Goal: Information Seeking & Learning: Learn about a topic

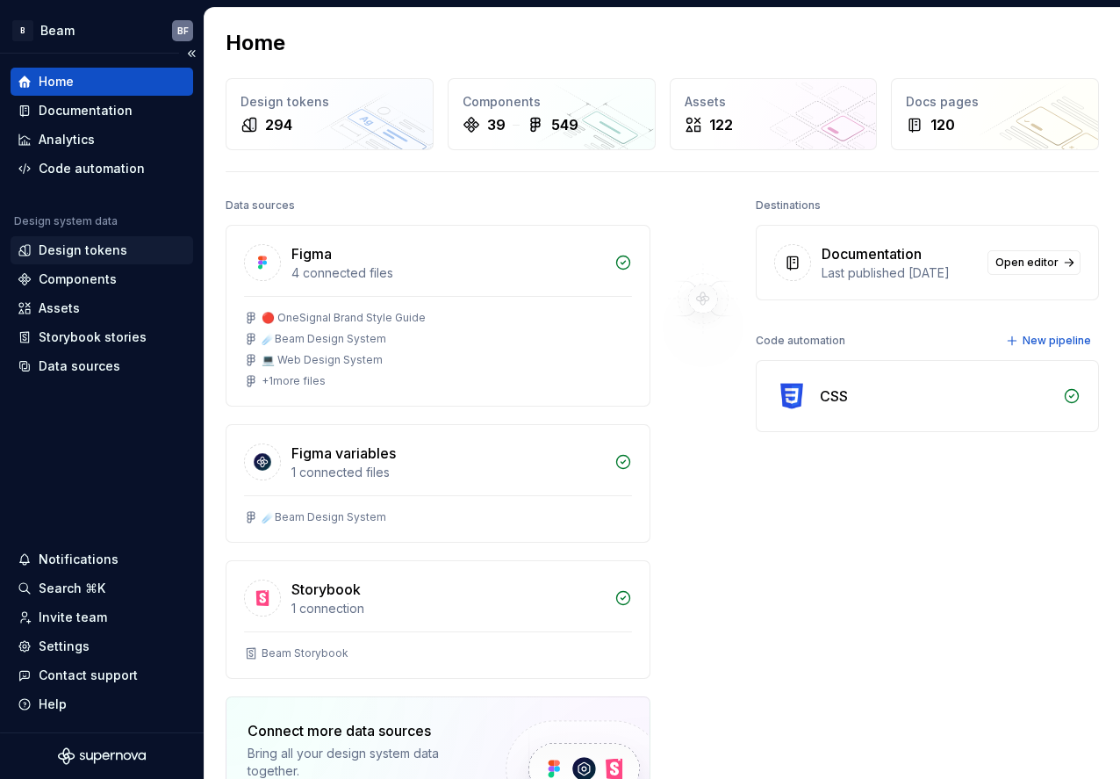
click at [104, 258] on div "Design tokens" at bounding box center [83, 250] width 89 height 18
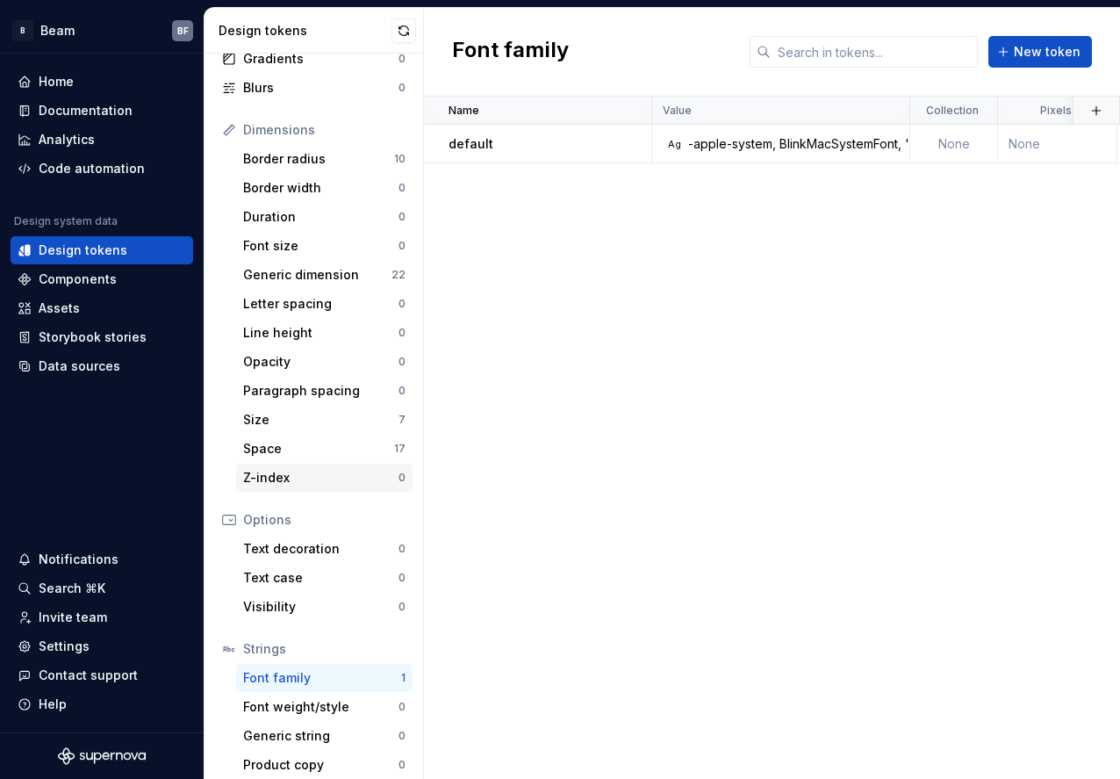
scroll to position [183, 0]
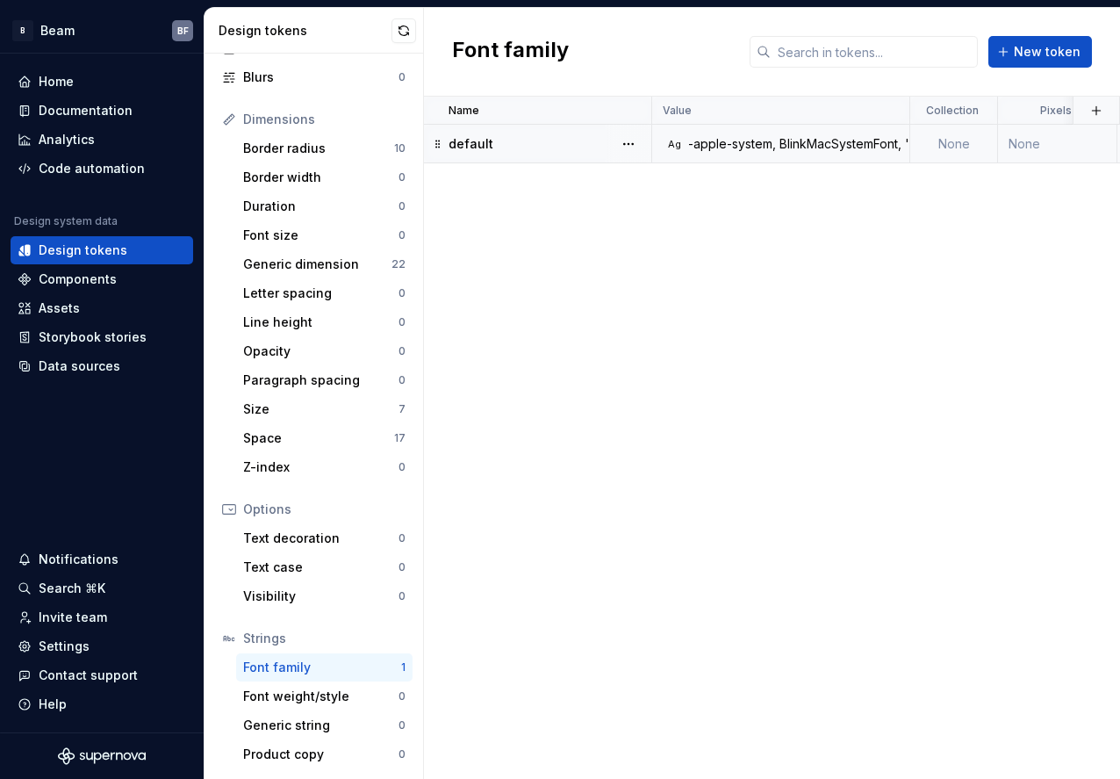
click at [785, 139] on div "-apple-system, BlinkMacSystemFont, 'Segoe UI', Roboto, Helvetica, Arial, sans-s…" at bounding box center [1099, 144] width 822 height 18
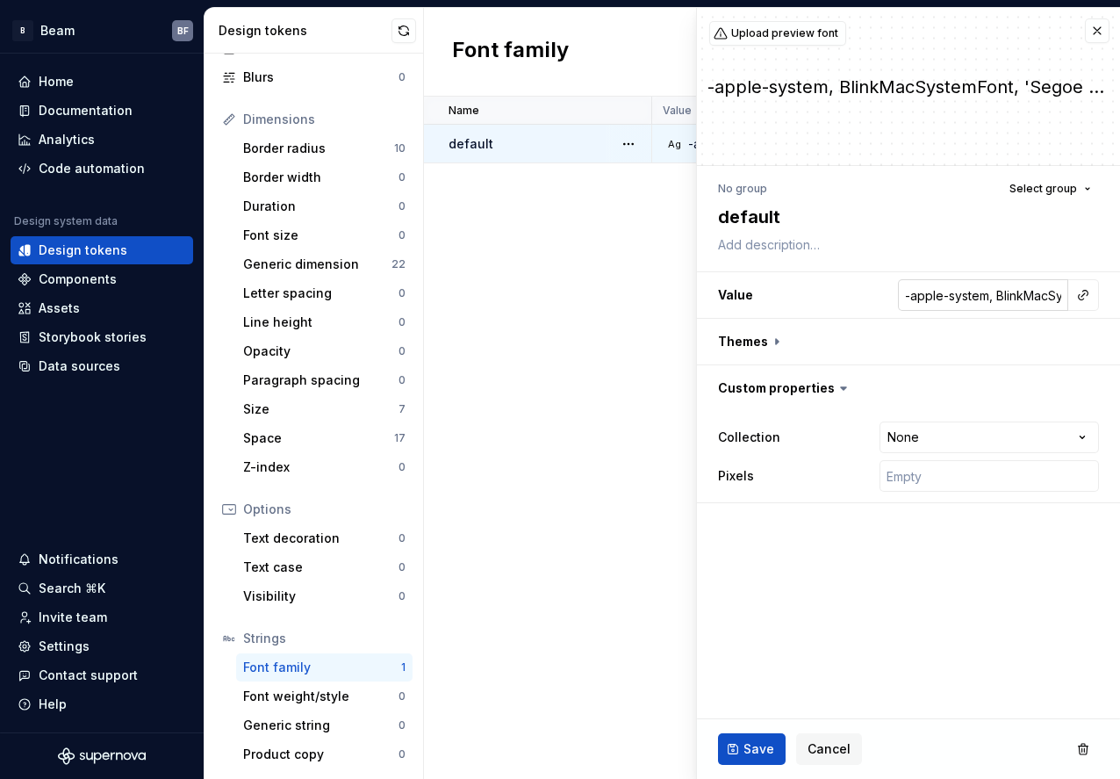
click at [986, 296] on input "-apple-system, BlinkMacSystemFont, 'Segoe UI', Roboto, Helvetica, Arial, sans-s…" at bounding box center [983, 295] width 170 height 32
click at [1118, 287] on h3 "Value -apple-system, BlinkMacSystemFont, 'Segoe UI', Roboto, Helvetica, Arial, …" at bounding box center [908, 295] width 423 height 46
click at [996, 294] on input "-apple-system, BlinkMacSystemFont, 'Segoe UI', Roboto, Helvetica, Arial, sans-s…" at bounding box center [983, 295] width 170 height 32
drag, startPoint x: 1049, startPoint y: 294, endPoint x: 1054, endPoint y: 315, distance: 21.5
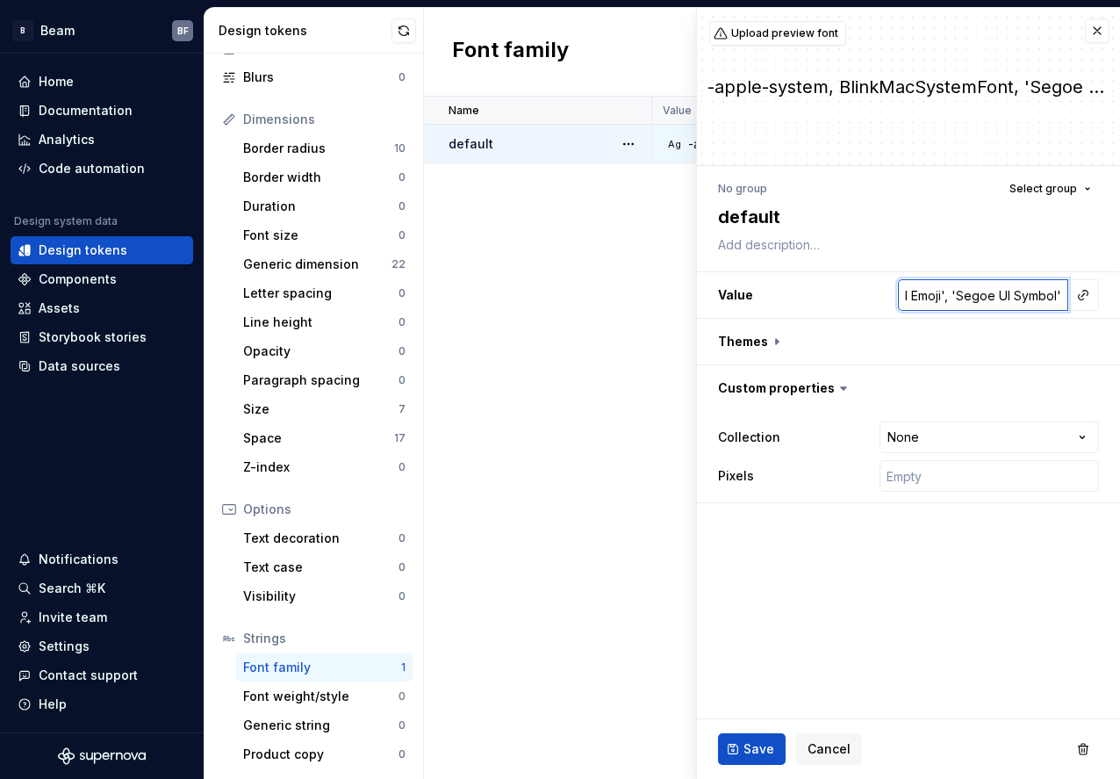
click at [1066, 293] on input "-apple-system, BlinkMacSystemFont, 'Segoe UI', Roboto, Helvetica, Arial, sans-s…" at bounding box center [983, 295] width 170 height 32
type textarea "*"
click at [843, 736] on button "Cancel" at bounding box center [829, 749] width 66 height 32
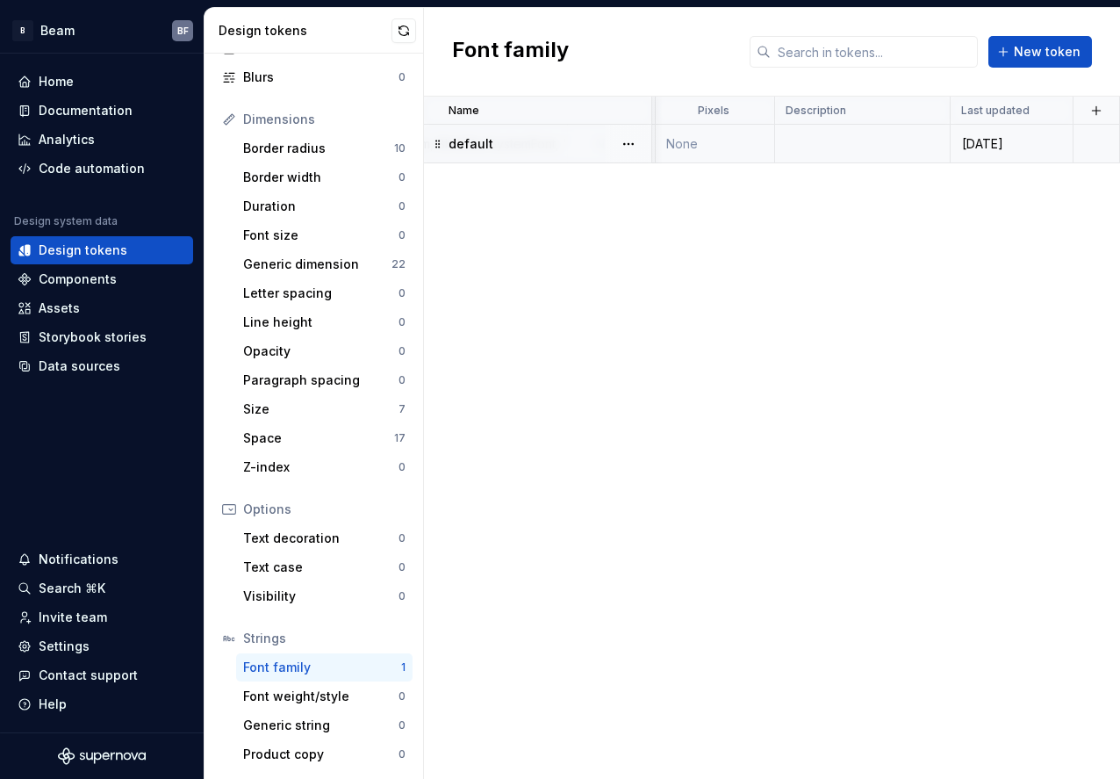
scroll to position [0, 342]
click at [310, 536] on div "Text decoration" at bounding box center [320, 538] width 155 height 18
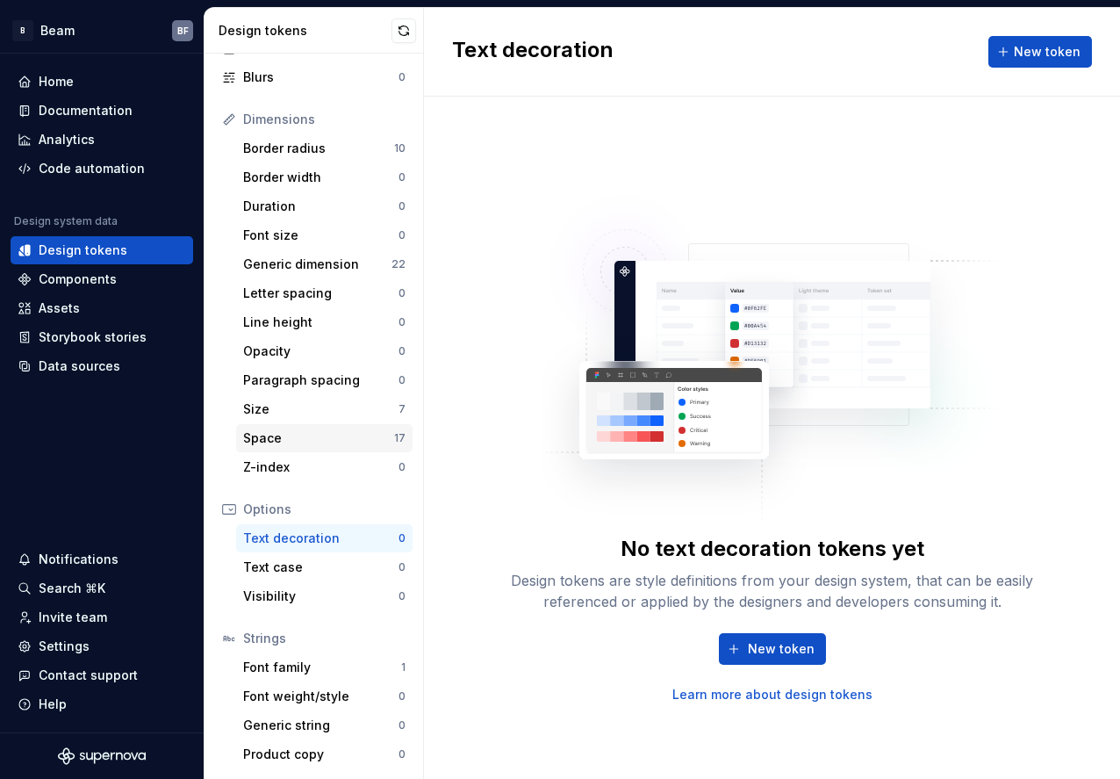
click at [276, 450] on div "Space 17" at bounding box center [324, 438] width 176 height 28
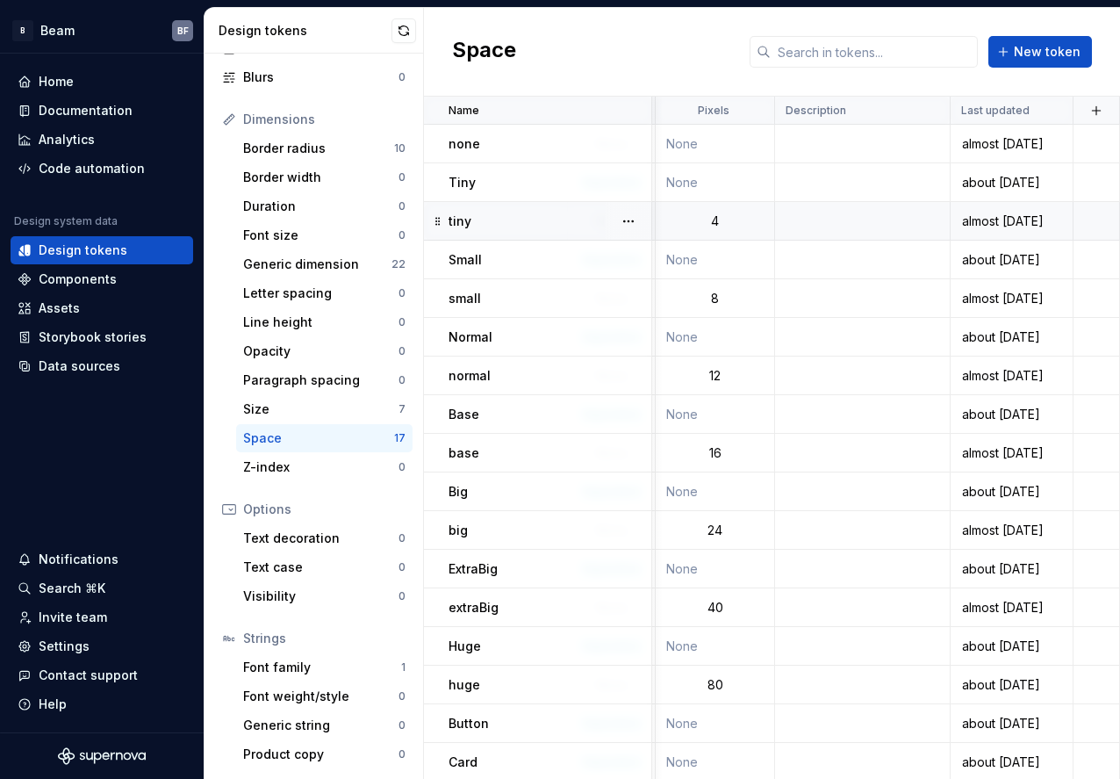
scroll to position [0, 352]
click at [318, 664] on div "Font family" at bounding box center [322, 667] width 158 height 18
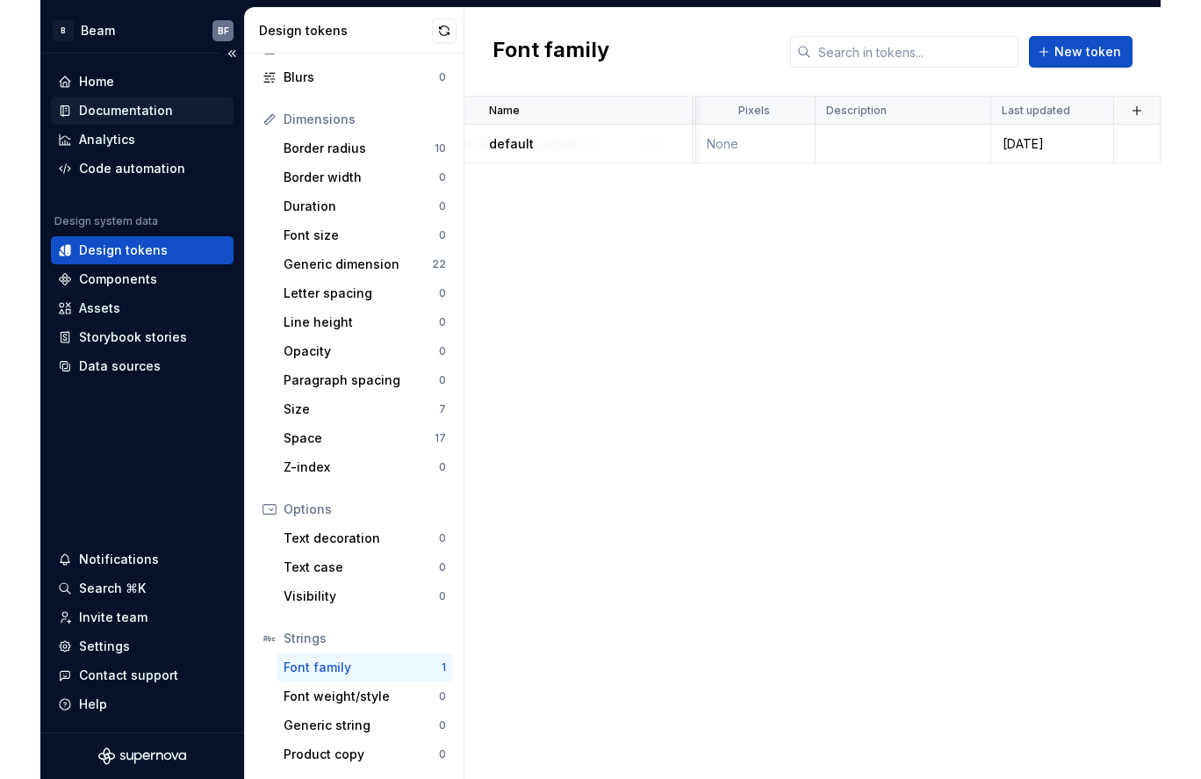
scroll to position [0, 342]
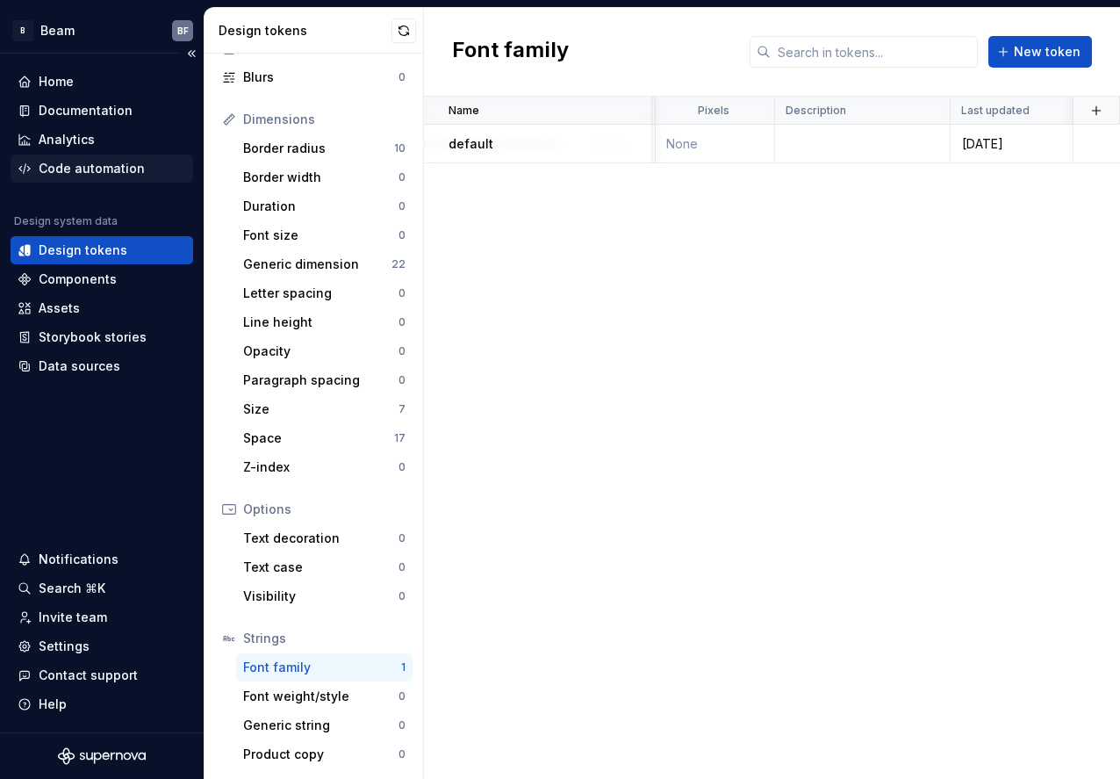
click at [90, 174] on div "Code automation" at bounding box center [92, 169] width 106 height 18
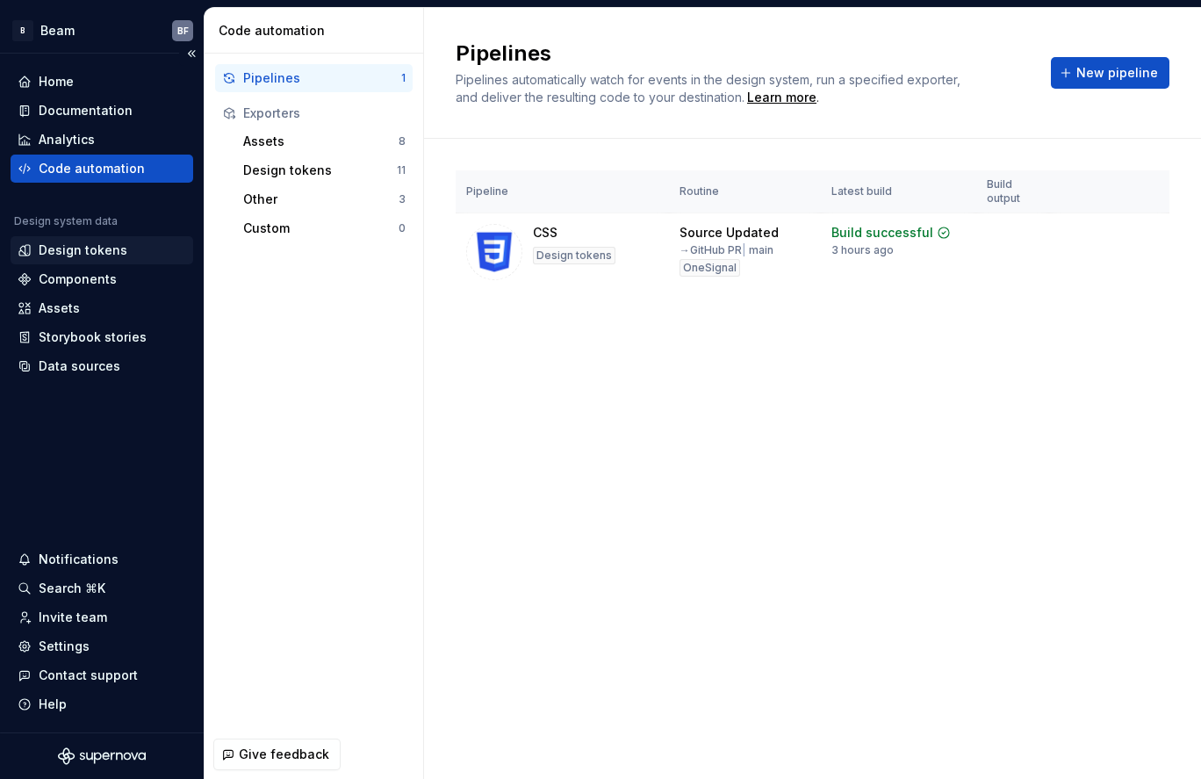
click at [93, 257] on div "Design tokens" at bounding box center [83, 250] width 89 height 18
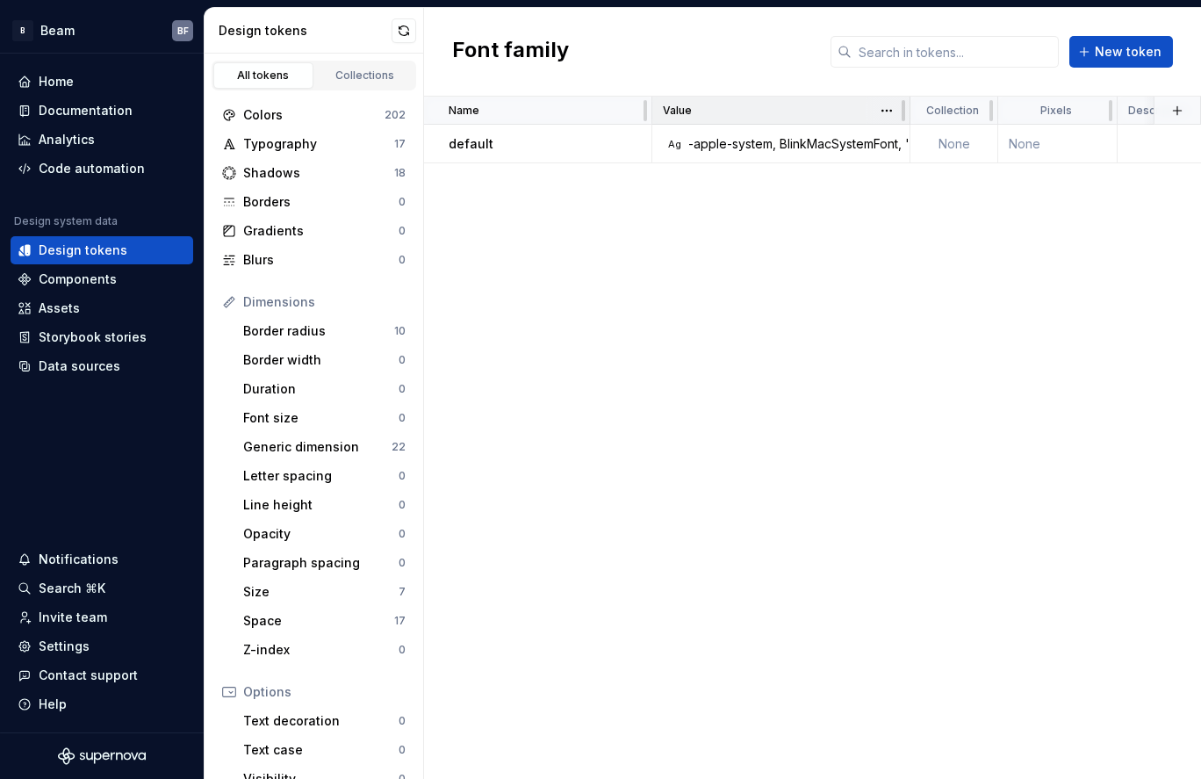
drag, startPoint x: 550, startPoint y: 217, endPoint x: 715, endPoint y: 97, distance: 203.5
click at [550, 217] on div "Name Value Collection Pixels Description Last updated default Ag -apple-system,…" at bounding box center [812, 438] width 777 height 682
click at [625, 143] on button "button" at bounding box center [628, 144] width 25 height 25
click at [492, 201] on html "B Beam BF Home Documentation Analytics Code automation Design system data Desig…" at bounding box center [600, 389] width 1201 height 779
click at [320, 584] on div "Size" at bounding box center [320, 592] width 155 height 18
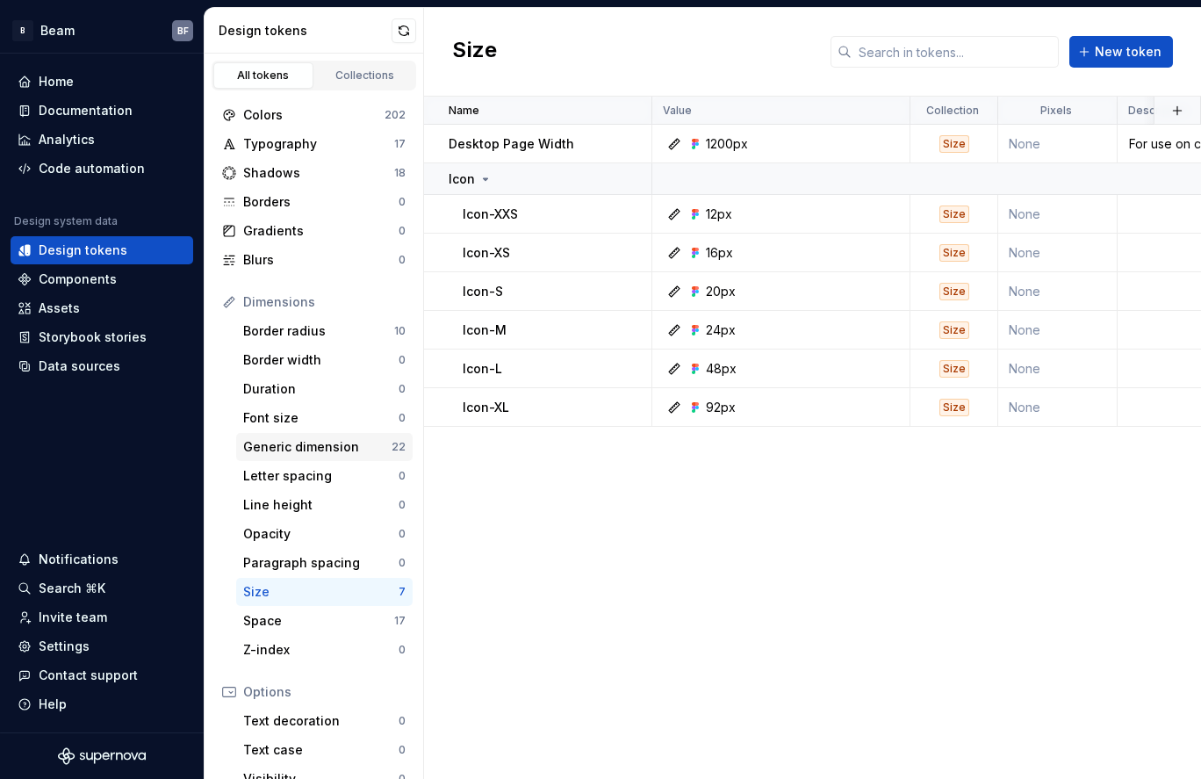
click at [324, 450] on div "Generic dimension" at bounding box center [317, 447] width 148 height 18
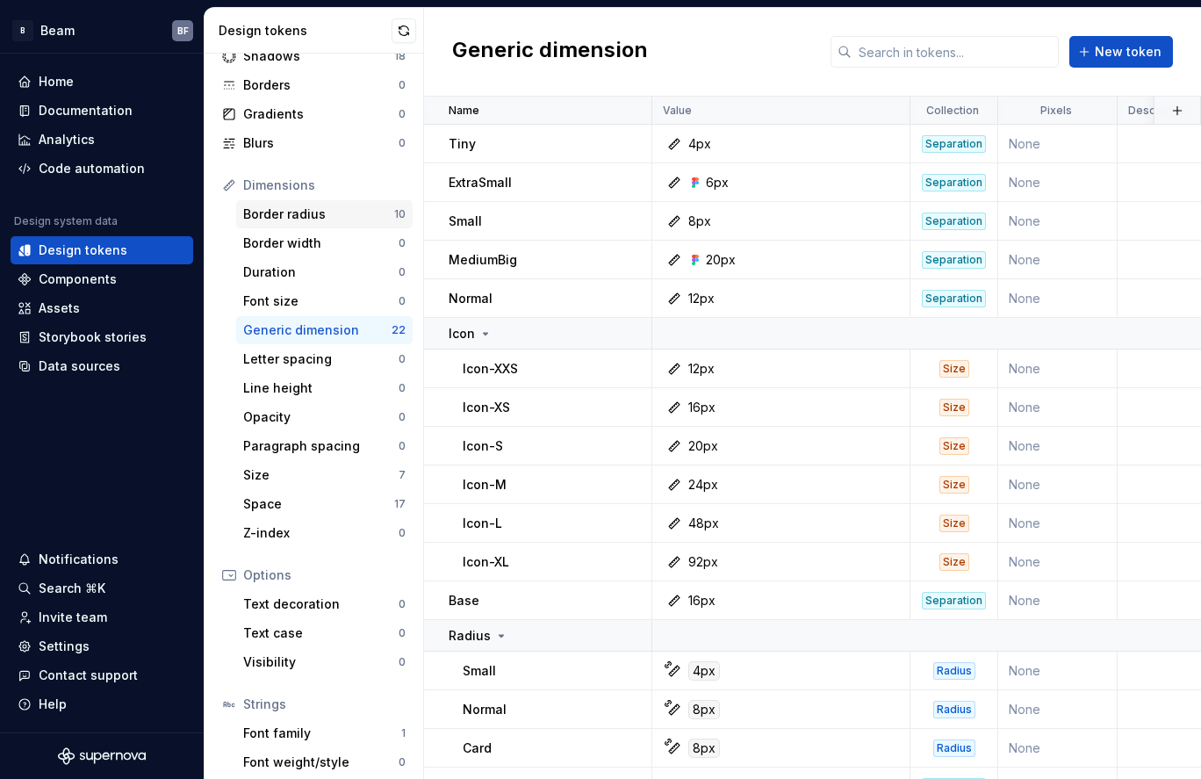
scroll to position [183, 0]
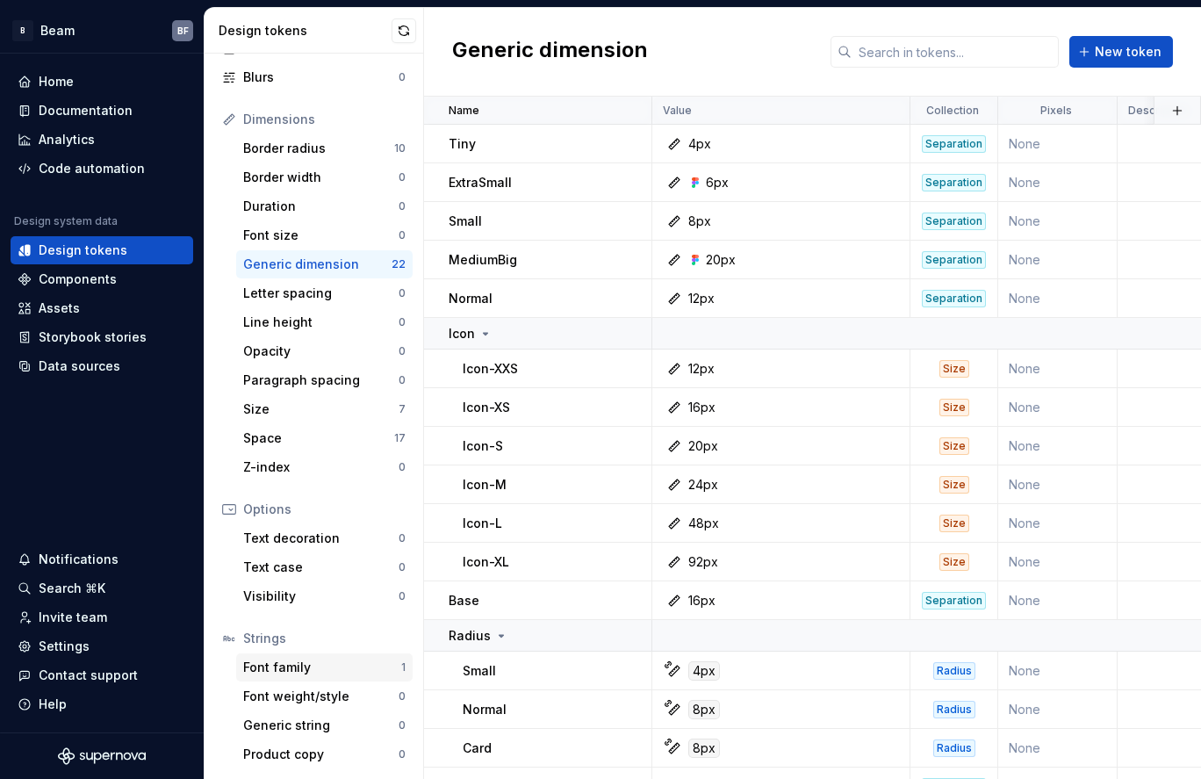
click at [304, 663] on div "Font family" at bounding box center [322, 667] width 158 height 18
